Goal: Transaction & Acquisition: Purchase product/service

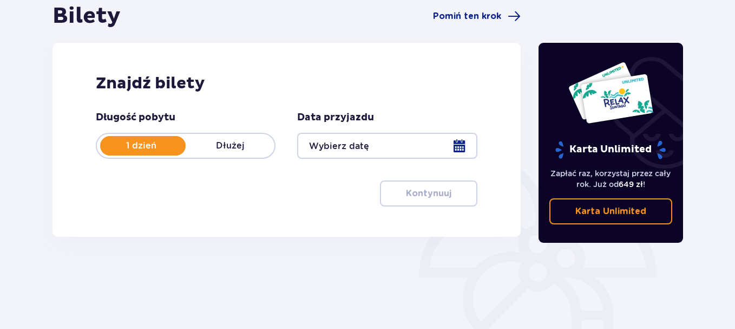
scroll to position [114, 0]
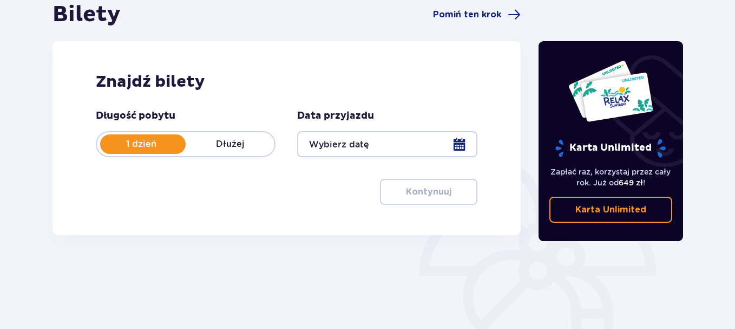
click at [463, 143] on div at bounding box center [387, 144] width 180 height 26
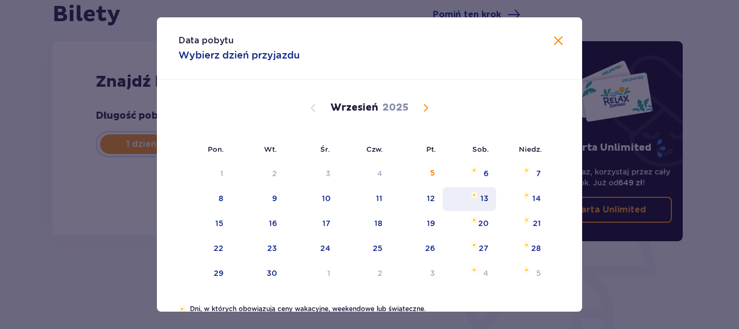
click at [481, 197] on div "13" at bounding box center [485, 198] width 8 height 11
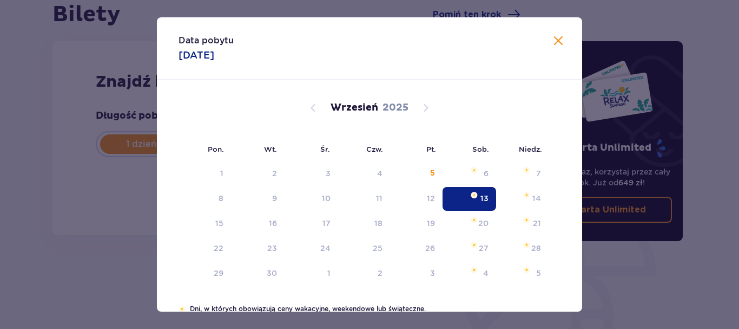
type input "[DATE]"
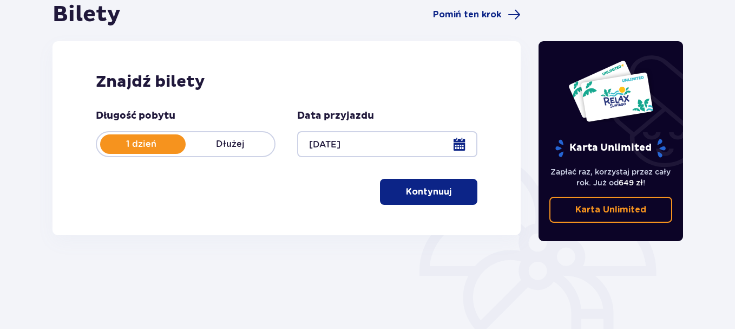
click at [425, 192] on p "Kontynuuj" at bounding box center [428, 192] width 45 height 12
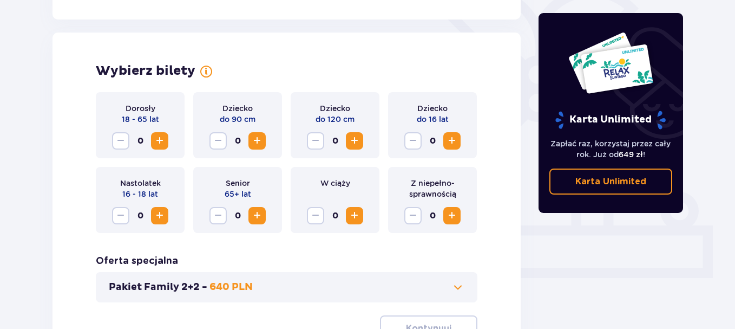
scroll to position [301, 0]
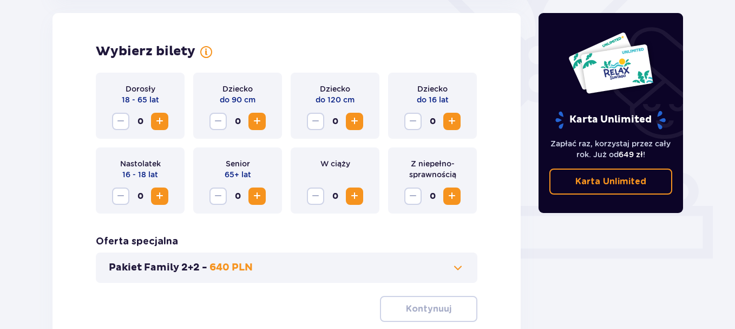
click at [158, 122] on span "Increase" at bounding box center [159, 121] width 13 height 13
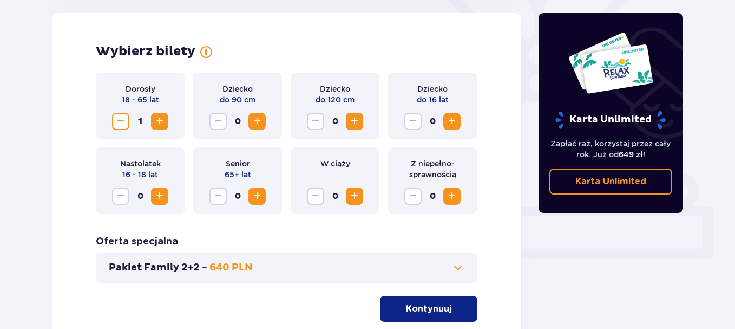
click at [158, 122] on span "Increase" at bounding box center [159, 121] width 13 height 13
click at [158, 121] on span "Increase" at bounding box center [159, 121] width 13 height 13
click at [449, 122] on span "Increase" at bounding box center [452, 121] width 13 height 13
click at [449, 121] on span "Increase" at bounding box center [452, 121] width 13 height 13
click at [160, 197] on span "Increase" at bounding box center [159, 195] width 13 height 13
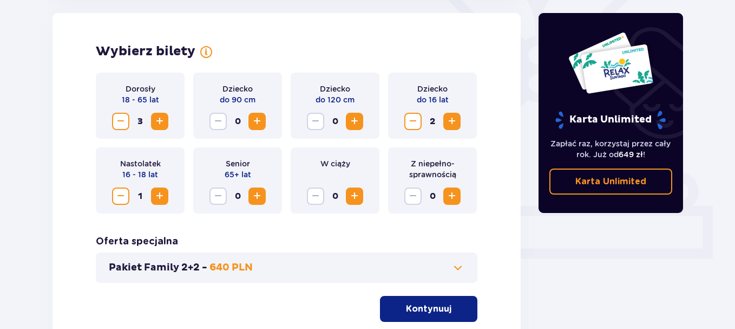
click at [115, 120] on span "Decrease" at bounding box center [120, 121] width 13 height 13
click at [414, 121] on span "Decrease" at bounding box center [413, 121] width 13 height 13
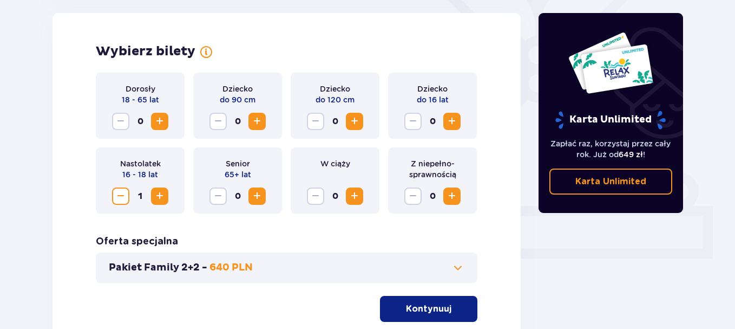
click at [129, 197] on button "Decrease" at bounding box center [120, 195] width 17 height 17
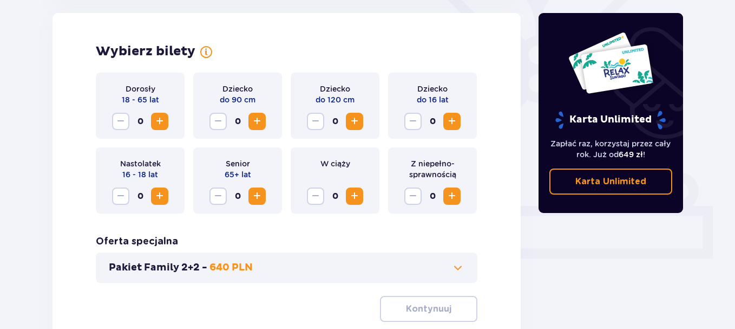
click at [181, 264] on p "Pakiet Family 2+2 -" at bounding box center [158, 267] width 99 height 13
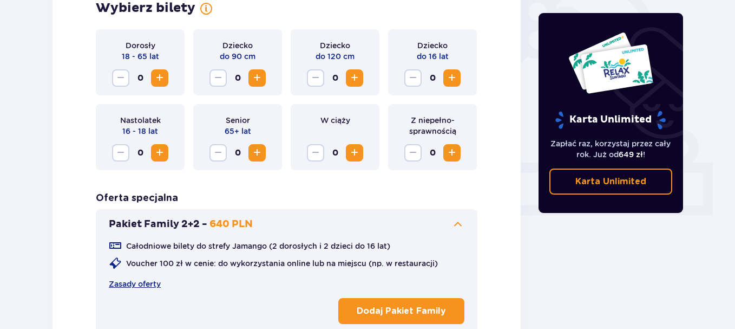
scroll to position [323, 0]
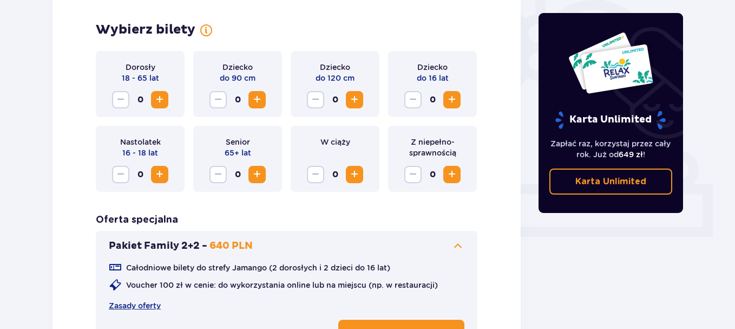
click at [381, 271] on p "Całodniowe bilety do strefy Jamango (2 dorosłych i 2 dzieci do 16 lat)" at bounding box center [258, 267] width 264 height 11
click at [185, 244] on p "Pakiet Family 2+2 -" at bounding box center [158, 245] width 99 height 13
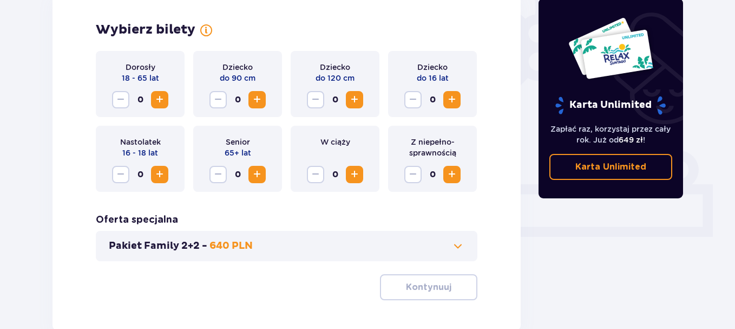
click at [216, 245] on p "640 PLN" at bounding box center [230, 245] width 43 height 13
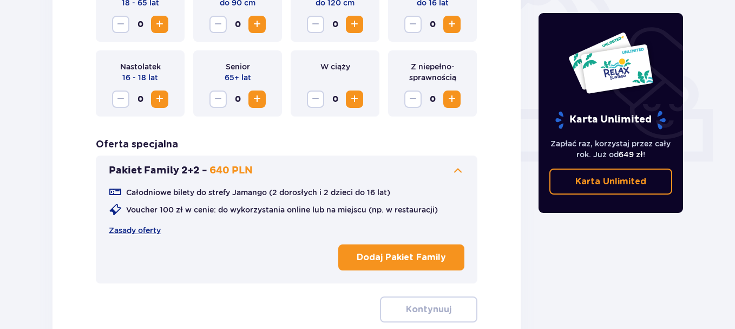
scroll to position [392, 0]
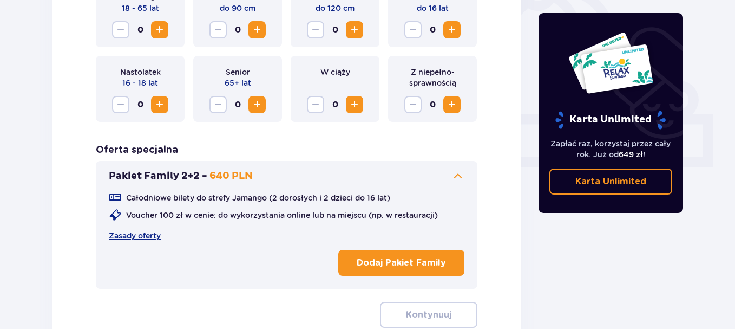
drag, startPoint x: 728, startPoint y: 174, endPoint x: 730, endPoint y: 166, distance: 8.6
click at [730, 166] on div "Bilety Pomiń ten krok Znajdź bilety Długość pobytu 1 dzień Dłużej Data przyjazd…" at bounding box center [367, 57] width 735 height 731
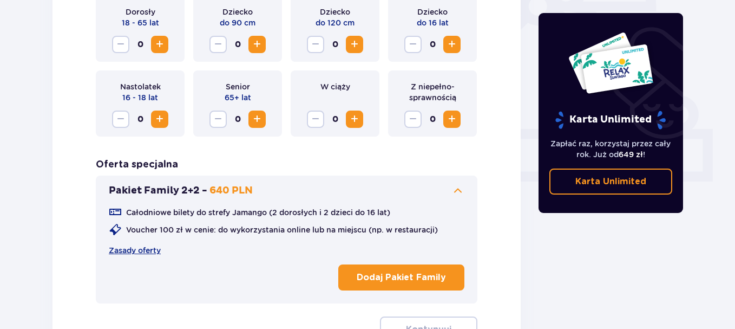
scroll to position [379, 0]
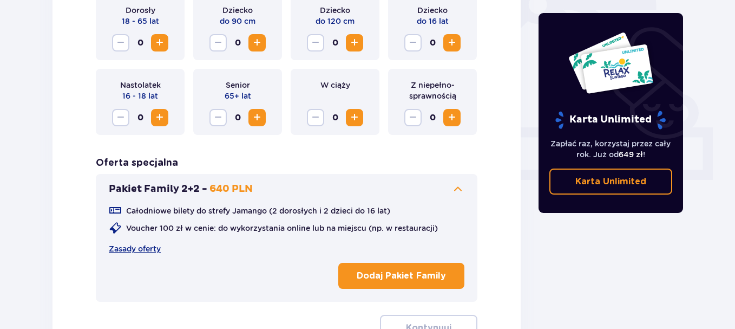
click at [375, 272] on p "Dodaj Pakiet Family" at bounding box center [401, 276] width 89 height 12
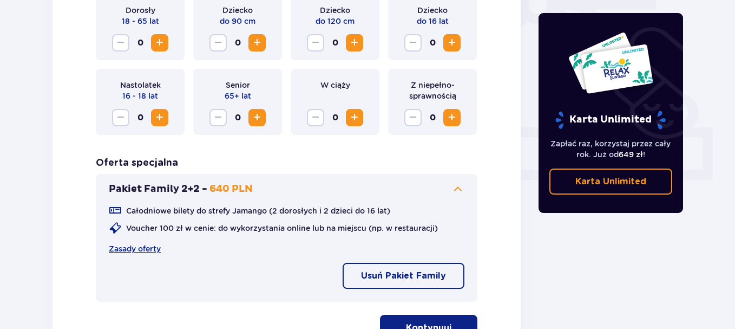
click at [156, 116] on span "Increase" at bounding box center [159, 117] width 13 height 13
click at [156, 115] on span "Increase" at bounding box center [159, 117] width 13 height 13
click at [428, 319] on button "Kontynuuj" at bounding box center [428, 328] width 97 height 26
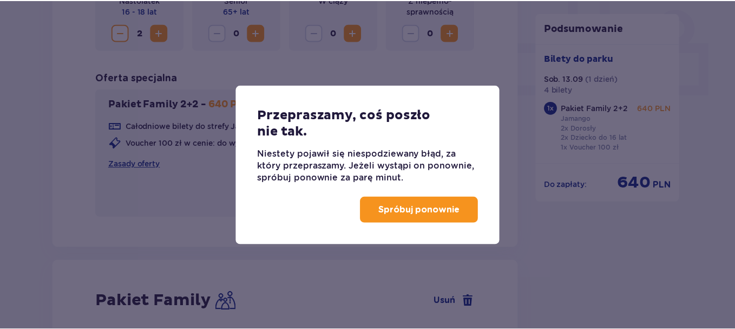
scroll to position [698, 0]
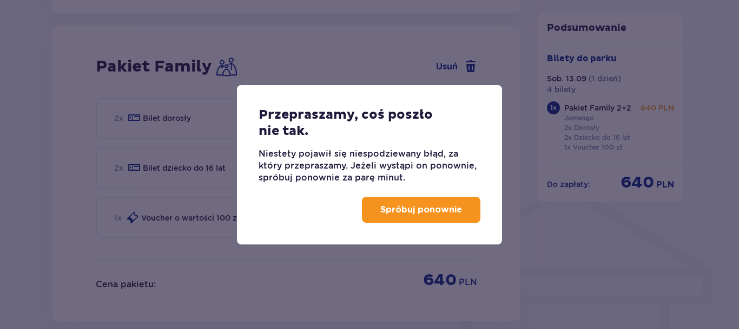
click at [440, 210] on p "Spróbuj ponownie" at bounding box center [422, 210] width 82 height 12
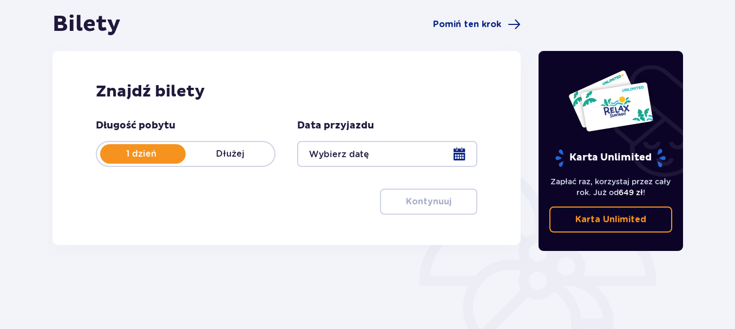
scroll to position [103, 0]
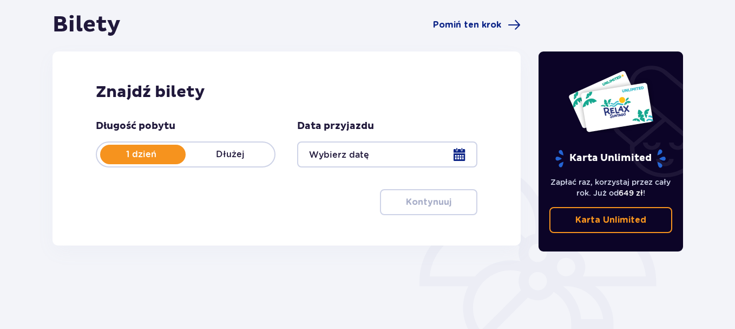
click at [491, 94] on div "Znajdź bilety Długość pobytu 1 dzień Dłużej Data przyjazdu Kontynuuj" at bounding box center [287, 148] width 468 height 194
click at [392, 158] on div at bounding box center [387, 154] width 180 height 26
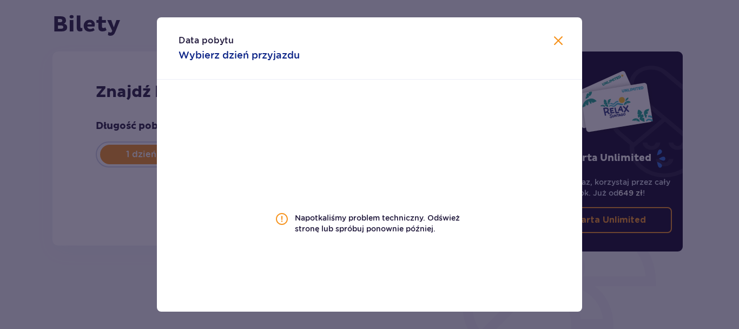
click at [558, 45] on span at bounding box center [558, 41] width 13 height 13
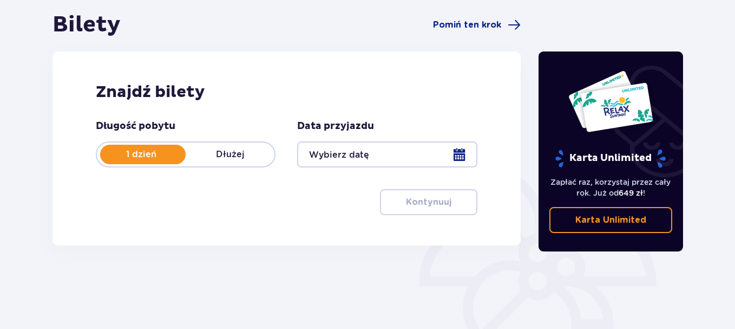
click at [435, 162] on div at bounding box center [387, 154] width 180 height 26
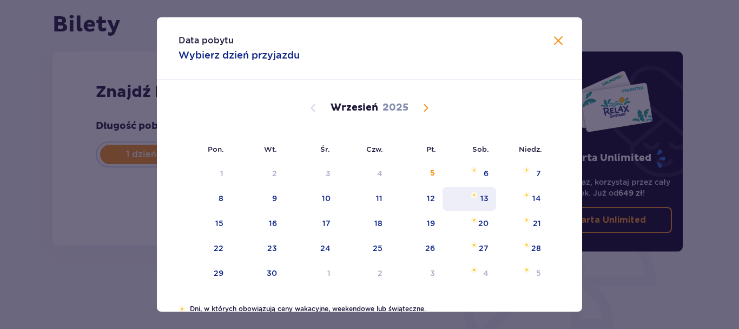
click at [492, 198] on div "13" at bounding box center [470, 199] width 54 height 24
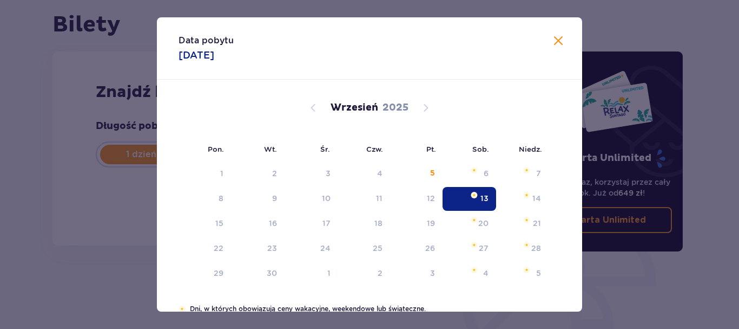
type input "[DATE]"
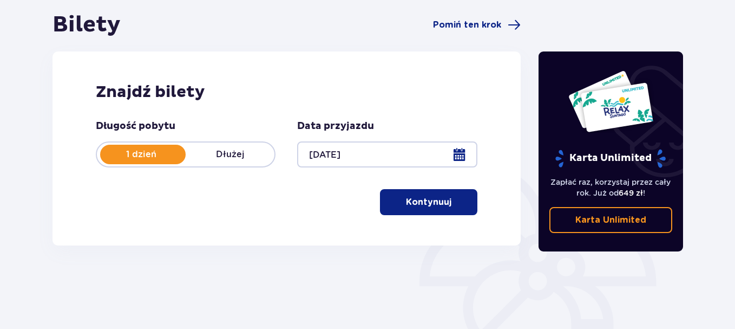
click at [429, 206] on p "Kontynuuj" at bounding box center [428, 202] width 45 height 12
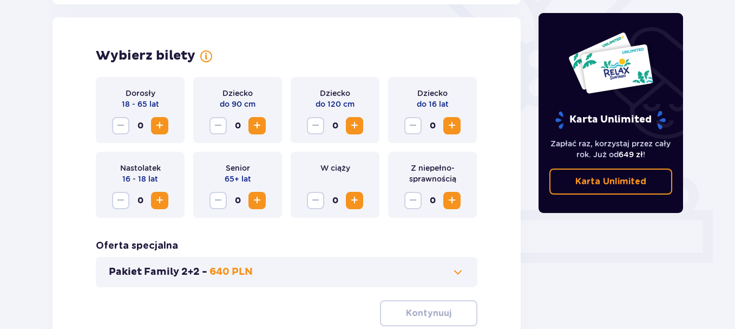
scroll to position [301, 0]
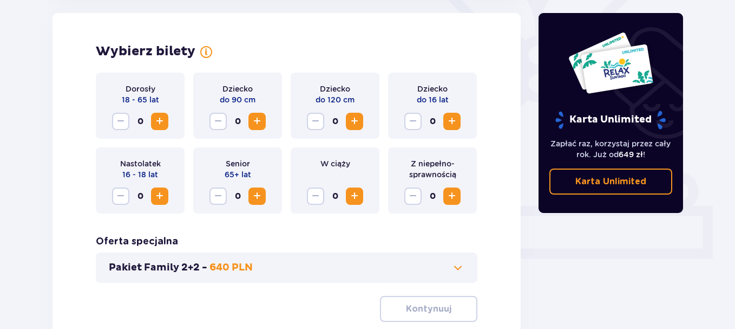
click at [455, 122] on span "Increase" at bounding box center [452, 121] width 13 height 13
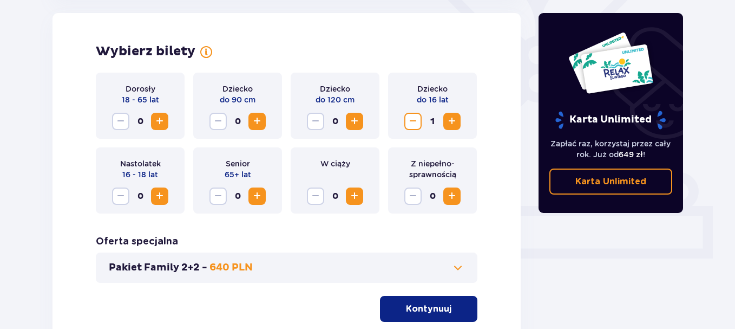
click at [420, 302] on button "Kontynuuj" at bounding box center [428, 309] width 97 height 26
click at [420, 302] on div "Wybierz bilety Dorosły 18 - 65 lat 0 Dziecko do 90 cm 0 Dziecko do 120 cm 0 Dzi…" at bounding box center [287, 182] width 468 height 339
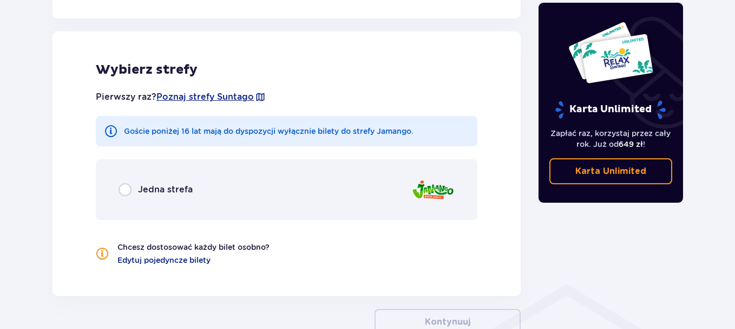
scroll to position [601, 0]
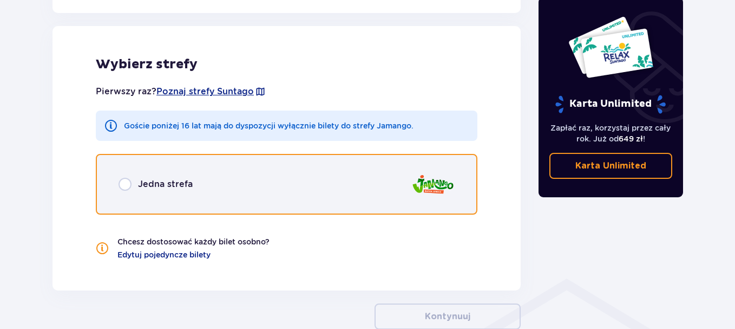
click at [129, 181] on input "radio" at bounding box center [125, 184] width 13 height 13
radio input "true"
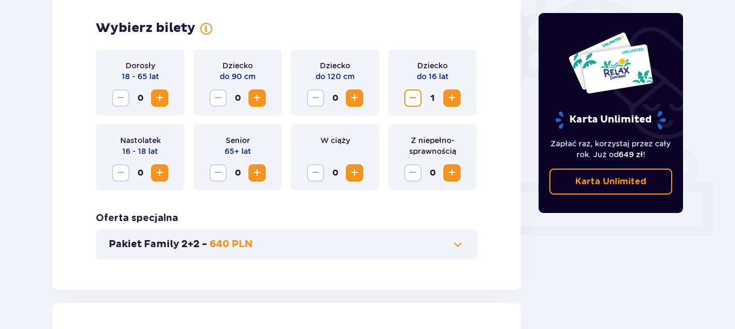
scroll to position [344, 0]
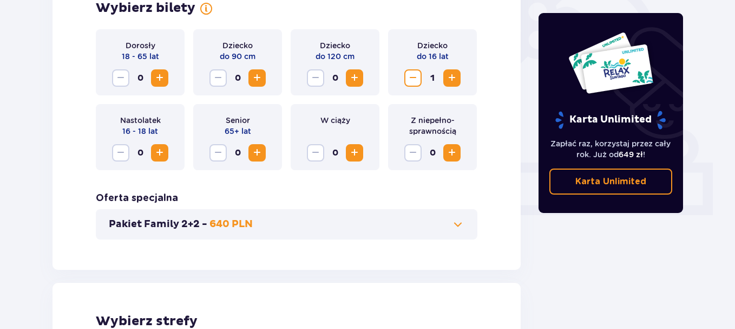
click at [456, 79] on span "Increase" at bounding box center [452, 77] width 13 height 13
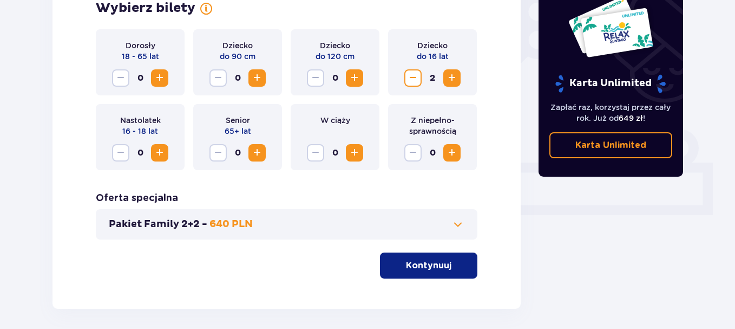
click at [409, 233] on div "Pakiet Family 2+2 - 640 PLN" at bounding box center [287, 224] width 382 height 30
click at [411, 227] on button "Pakiet Family 2+2 - 640 PLN" at bounding box center [287, 224] width 356 height 13
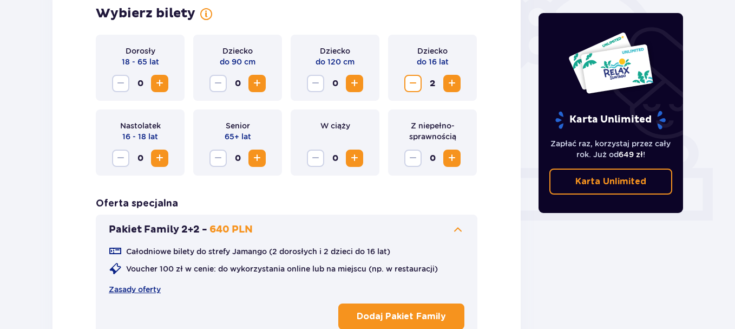
scroll to position [338, 0]
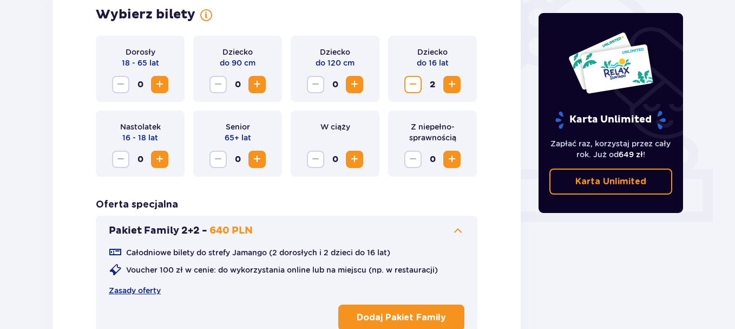
click at [410, 81] on span "Decrease" at bounding box center [413, 84] width 13 height 13
click at [159, 157] on span "Increase" at bounding box center [159, 159] width 13 height 13
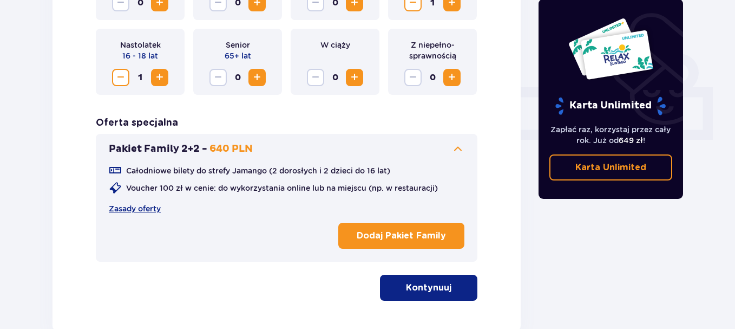
scroll to position [459, 0]
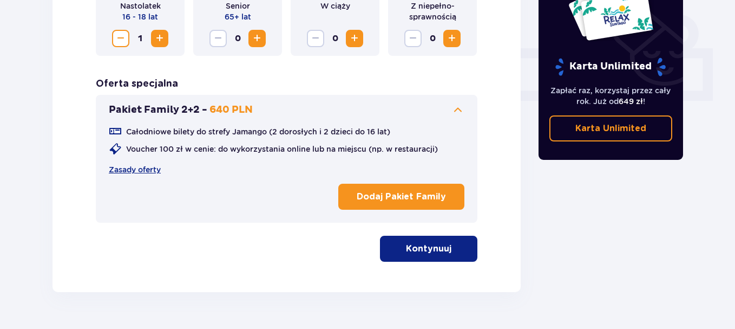
click at [397, 197] on p "Dodaj Pakiet Family" at bounding box center [401, 197] width 89 height 12
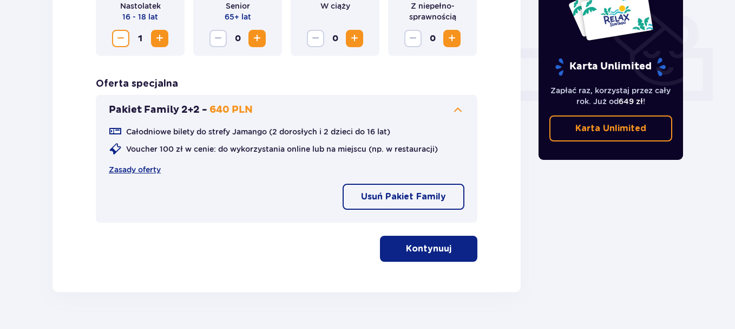
click at [415, 250] on p "Kontynuuj" at bounding box center [428, 249] width 45 height 12
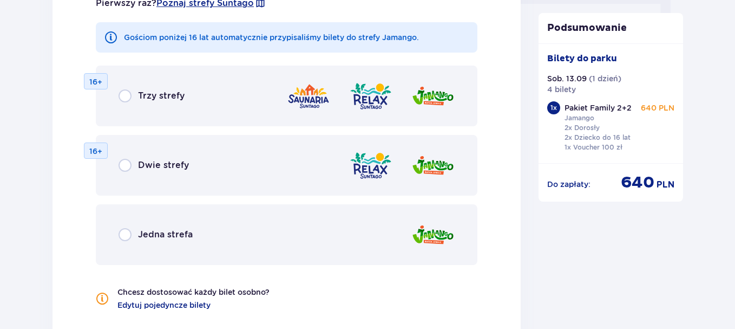
scroll to position [1171, 0]
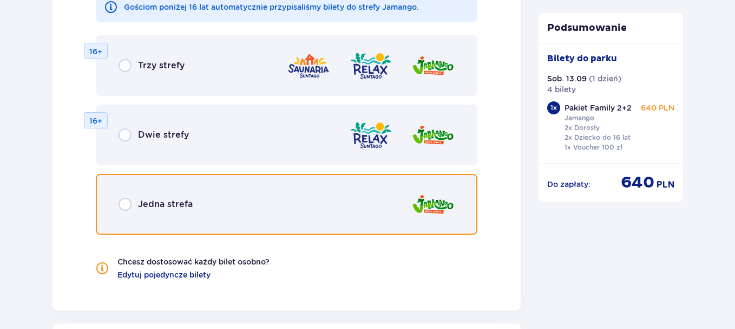
click at [126, 205] on input "radio" at bounding box center [125, 204] width 13 height 13
radio input "true"
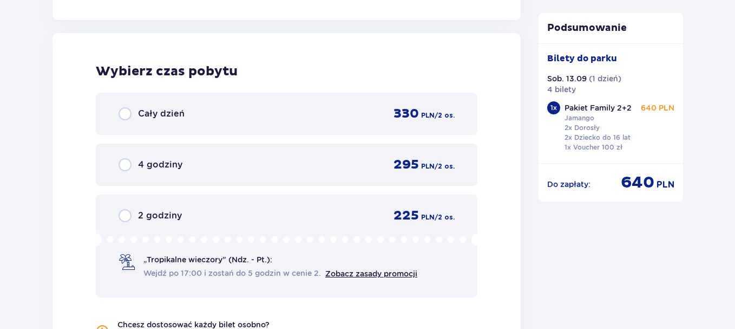
scroll to position [1468, 0]
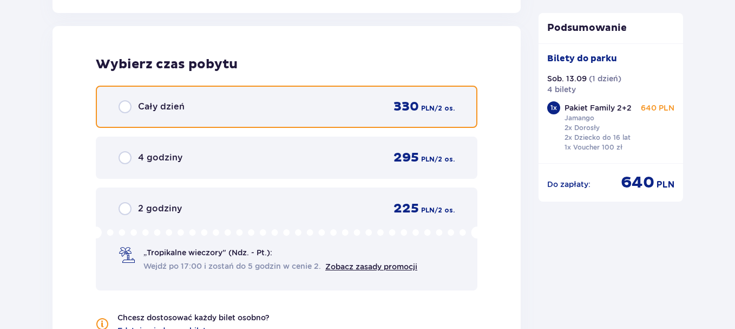
click at [123, 106] on input "radio" at bounding box center [125, 106] width 13 height 13
radio input "true"
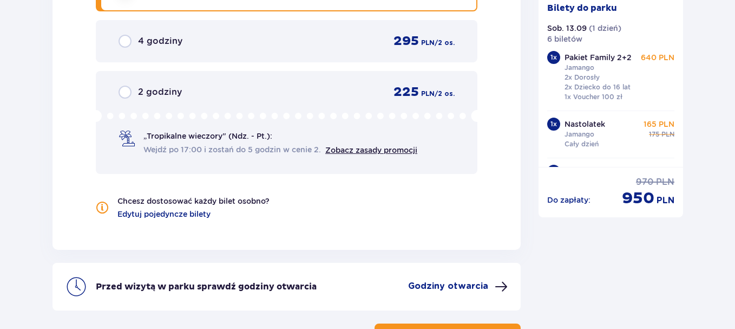
scroll to position [1638, 0]
